Goal: Task Accomplishment & Management: Use online tool/utility

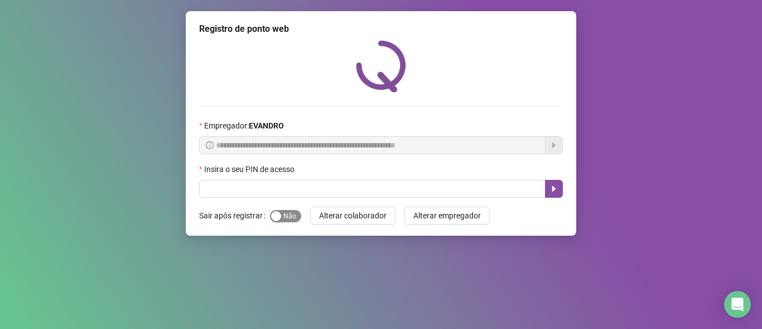
click at [286, 219] on span "Sim Não" at bounding box center [285, 216] width 31 height 12
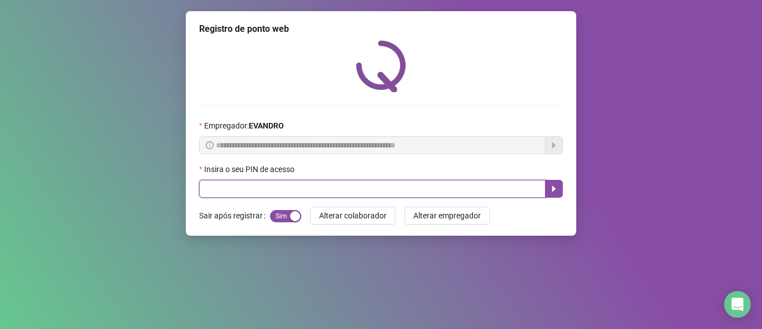
click at [247, 189] on input "text" at bounding box center [372, 189] width 347 height 18
type input "*****"
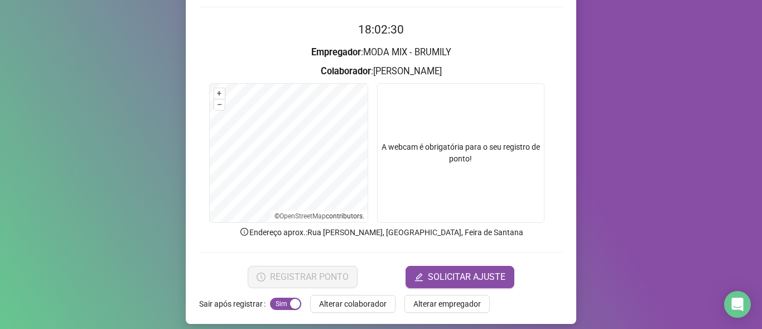
scroll to position [107, 0]
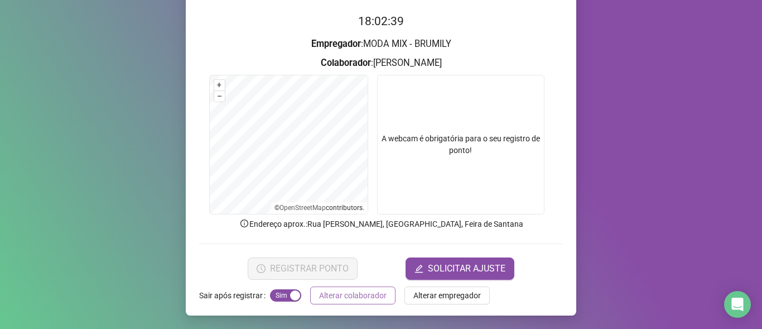
click at [360, 291] on span "Alterar colaborador" at bounding box center [353, 295] width 68 height 12
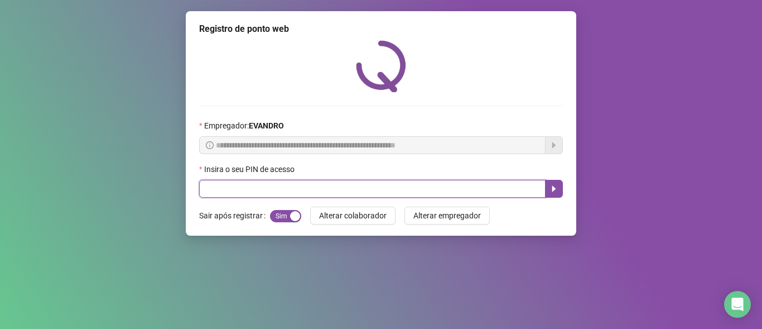
click at [395, 185] on input "text" at bounding box center [372, 189] width 347 height 18
type input "*****"
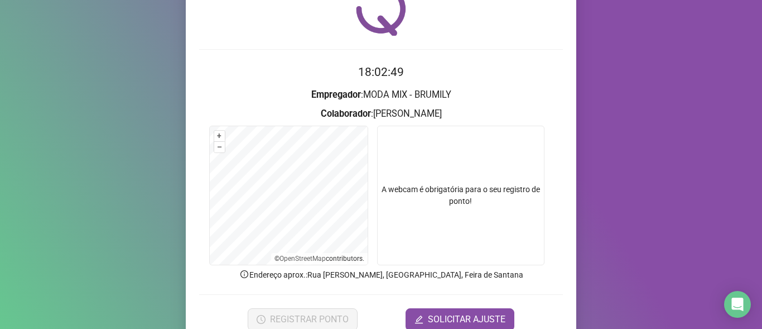
scroll to position [107, 0]
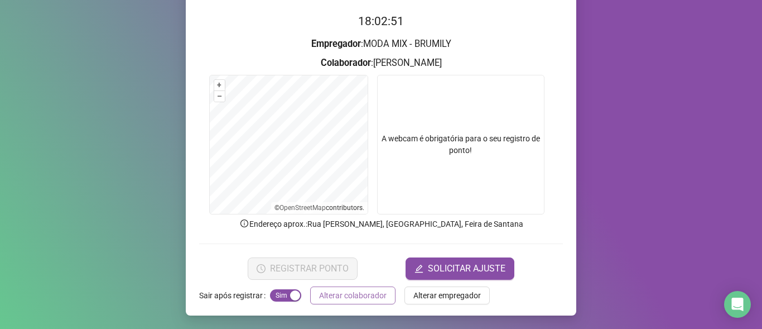
click at [377, 297] on span "Alterar colaborador" at bounding box center [353, 295] width 68 height 12
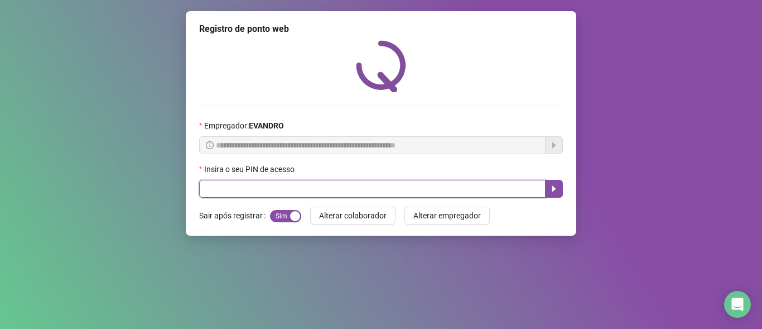
click at [263, 183] on input "text" at bounding box center [372, 189] width 347 height 18
type input "*****"
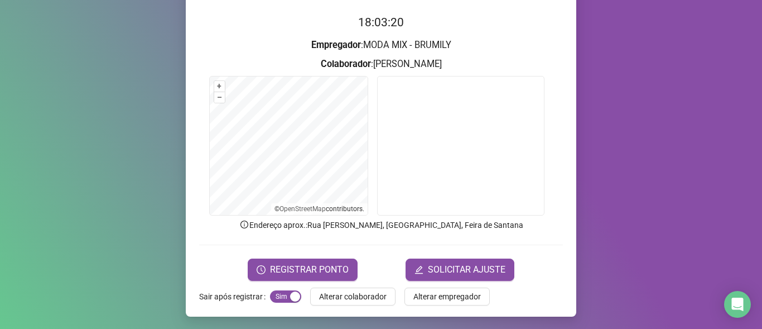
scroll to position [107, 0]
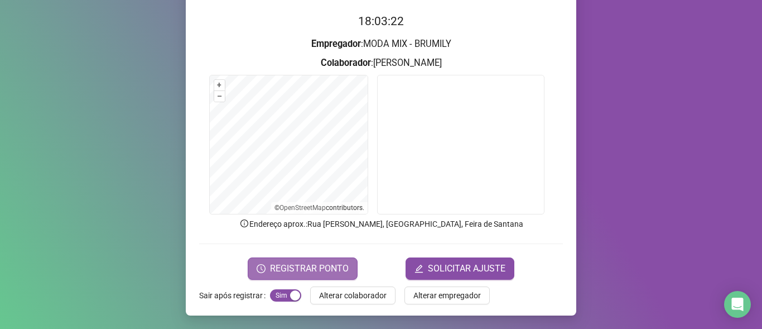
click at [298, 270] on span "REGISTRAR PONTO" at bounding box center [309, 268] width 79 height 13
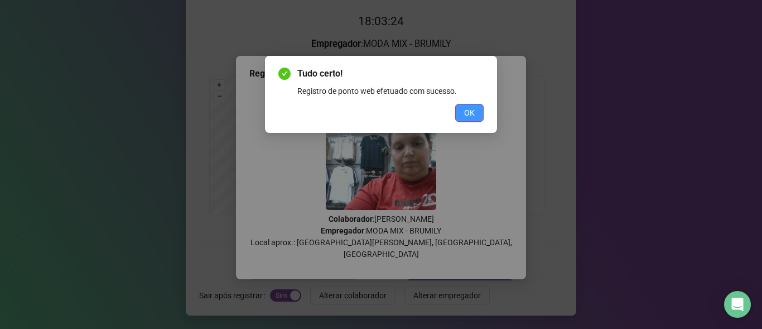
click at [466, 110] on span "OK" at bounding box center [469, 113] width 11 height 12
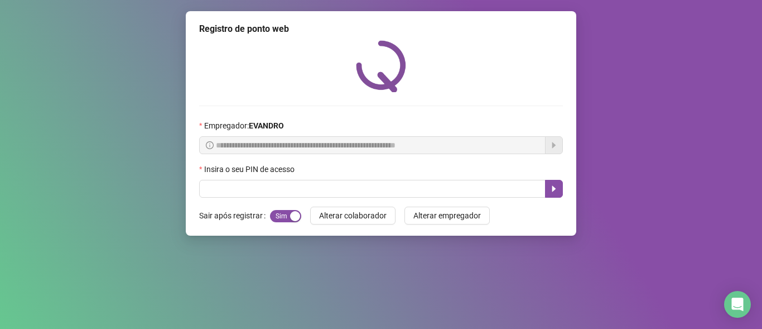
scroll to position [0, 0]
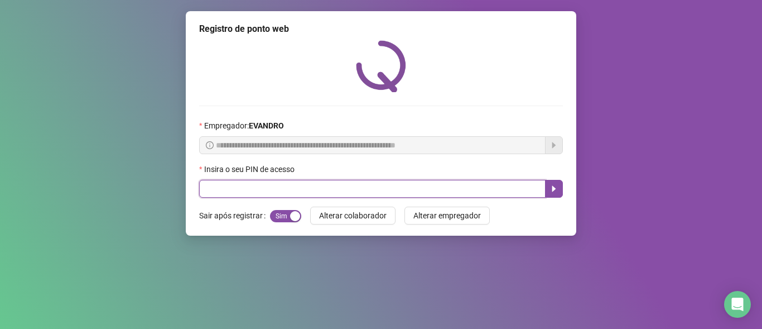
click at [429, 186] on input "text" at bounding box center [372, 189] width 347 height 18
type input "*****"
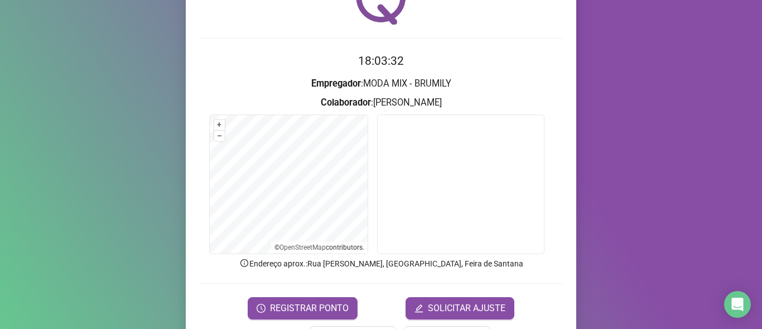
scroll to position [107, 0]
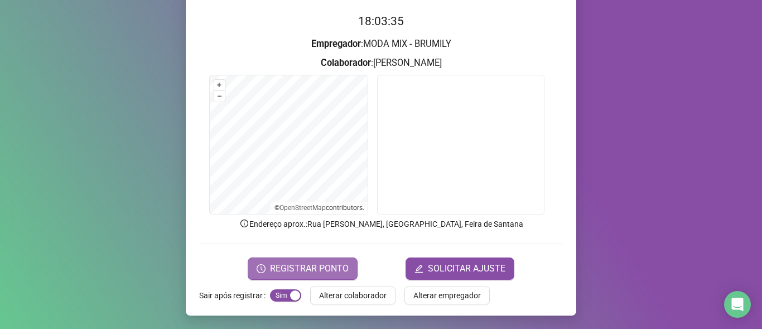
click at [320, 266] on span "REGISTRAR PONTO" at bounding box center [309, 268] width 79 height 13
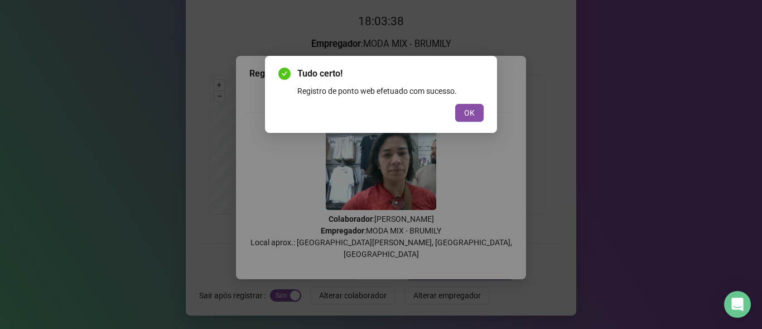
drag, startPoint x: 461, startPoint y: 107, endPoint x: 477, endPoint y: 118, distance: 20.0
click at [464, 109] on button "OK" at bounding box center [469, 113] width 28 height 18
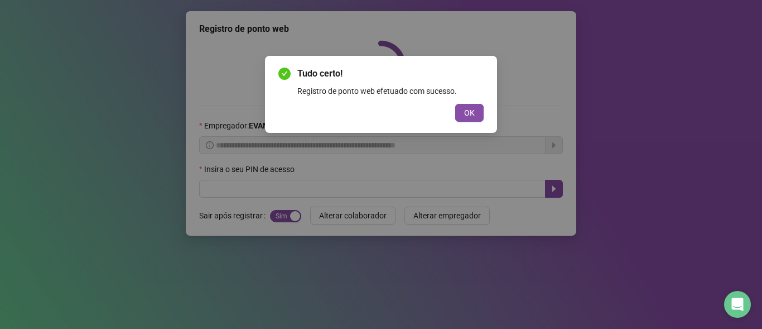
scroll to position [0, 0]
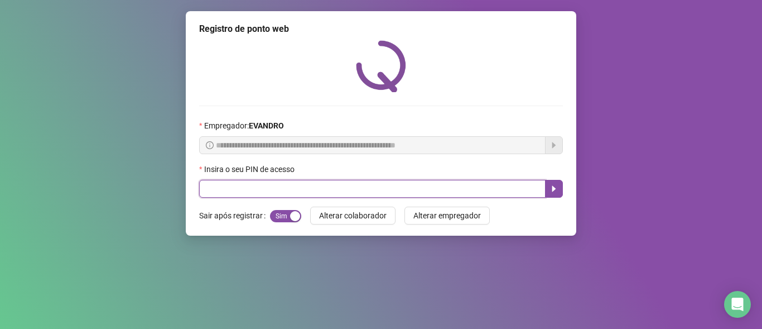
click at [275, 189] on input "text" at bounding box center [372, 189] width 347 height 18
type input "*****"
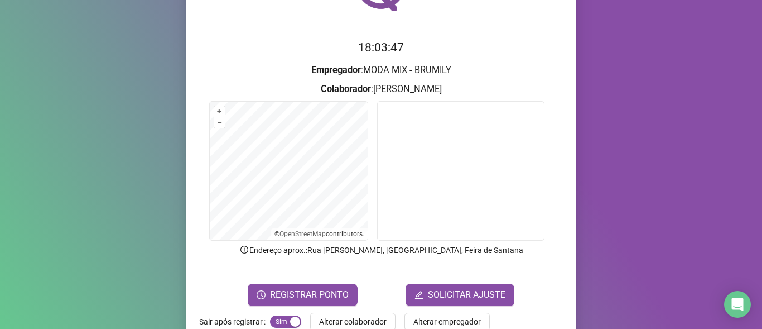
scroll to position [107, 0]
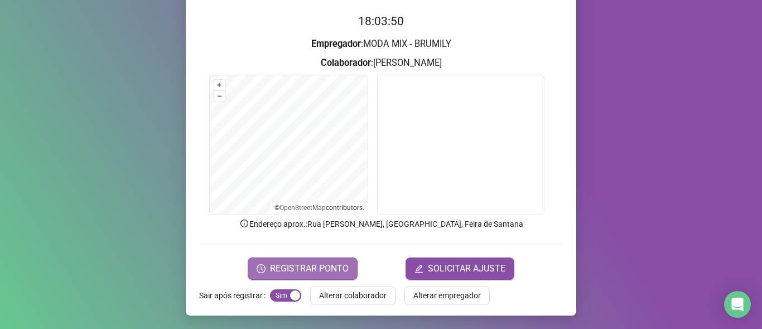
click at [327, 262] on span "REGISTRAR PONTO" at bounding box center [309, 268] width 79 height 13
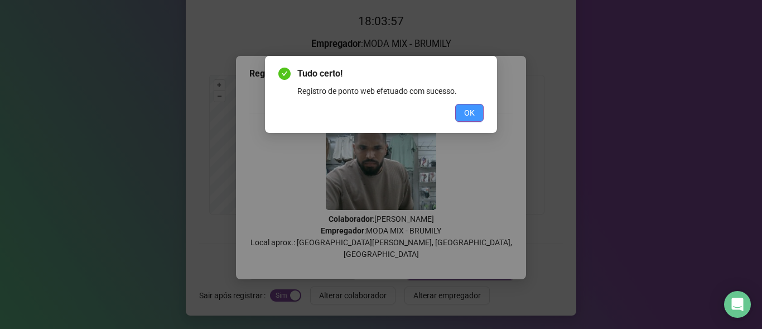
click at [464, 117] on button "OK" at bounding box center [469, 113] width 28 height 18
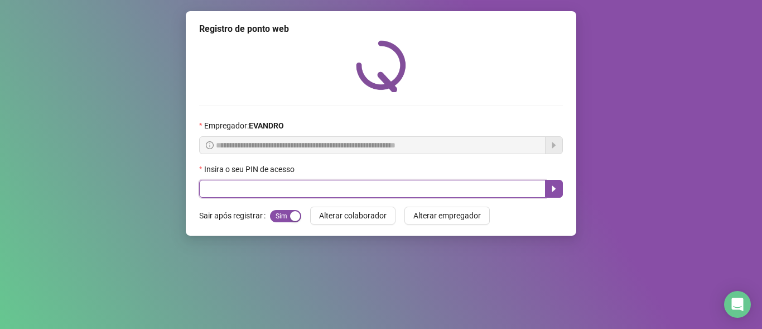
click at [376, 192] on input "text" at bounding box center [372, 189] width 347 height 18
type input "*****"
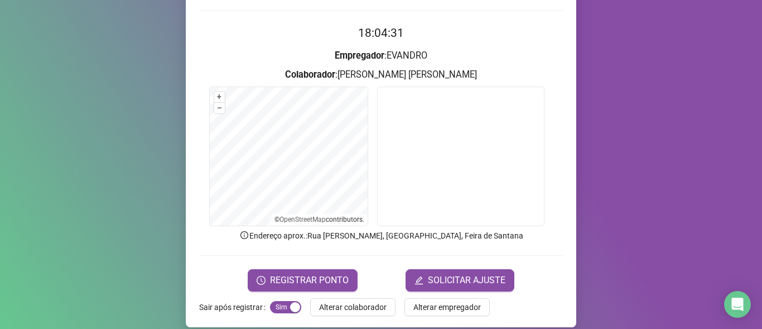
scroll to position [107, 0]
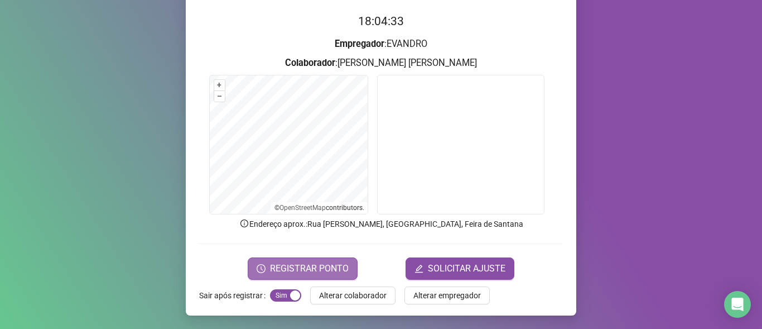
click at [281, 258] on button "REGISTRAR PONTO" at bounding box center [303, 268] width 110 height 22
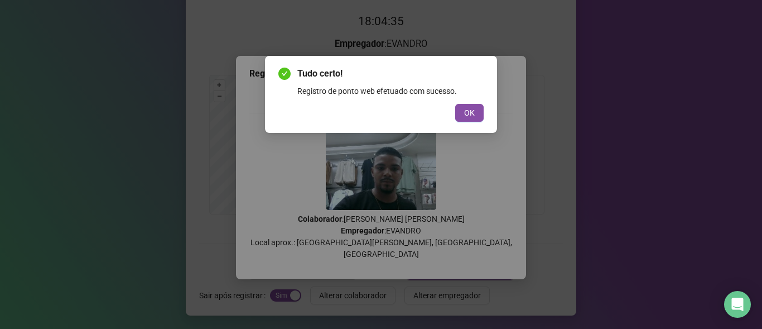
click at [455, 104] on button "OK" at bounding box center [469, 113] width 28 height 18
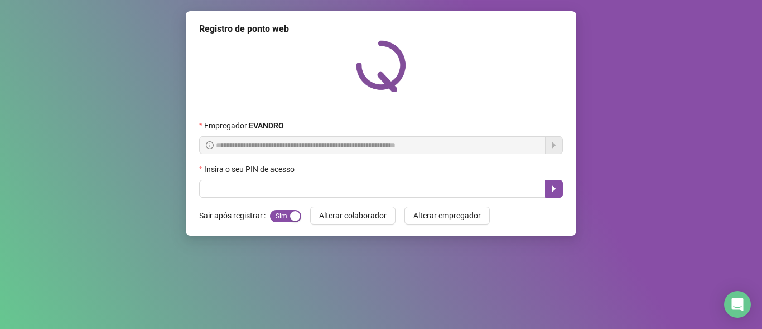
scroll to position [0, 0]
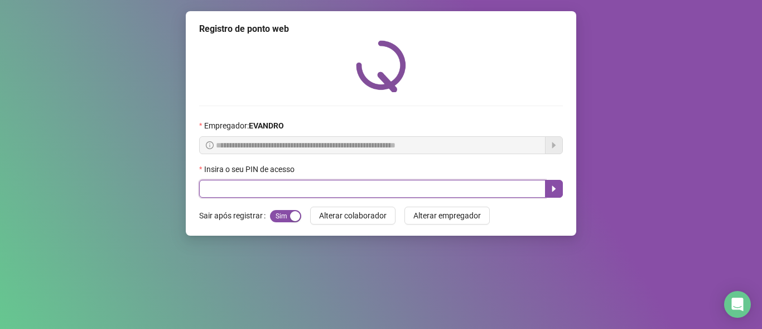
click at [438, 190] on input "text" at bounding box center [372, 189] width 347 height 18
type input "*****"
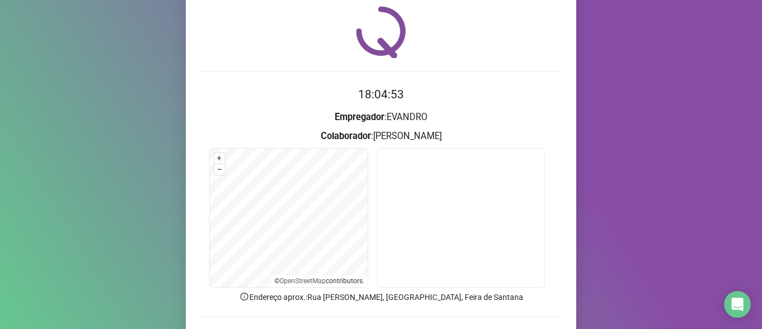
scroll to position [107, 0]
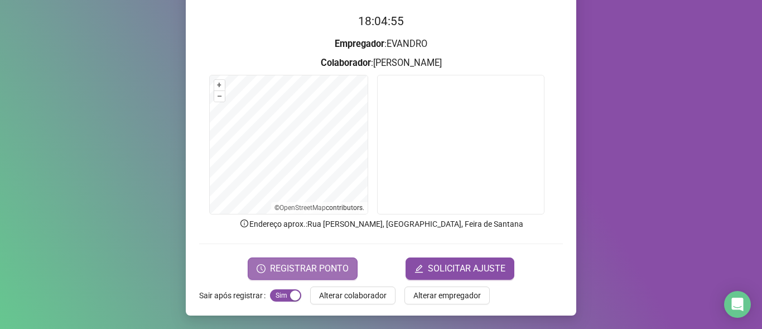
click at [299, 271] on span "REGISTRAR PONTO" at bounding box center [309, 268] width 79 height 13
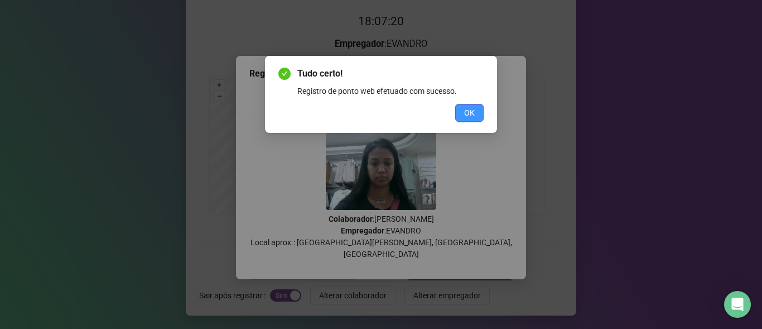
click at [474, 115] on span "OK" at bounding box center [469, 113] width 11 height 12
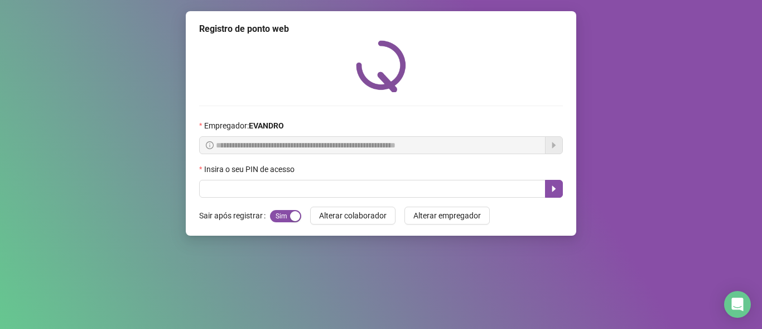
scroll to position [0, 0]
